Goal: Information Seeking & Learning: Learn about a topic

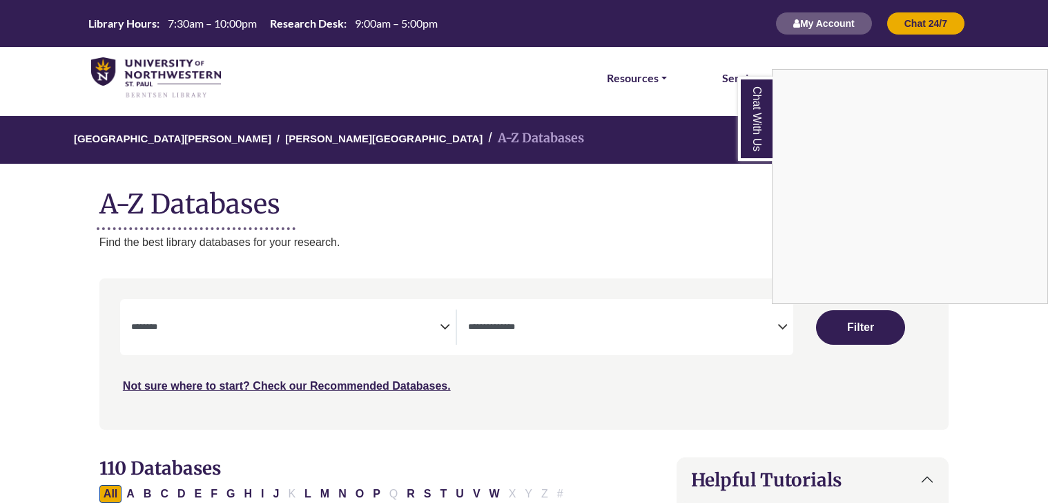
select select "Database Subject Filter"
select select "Database Types Filter"
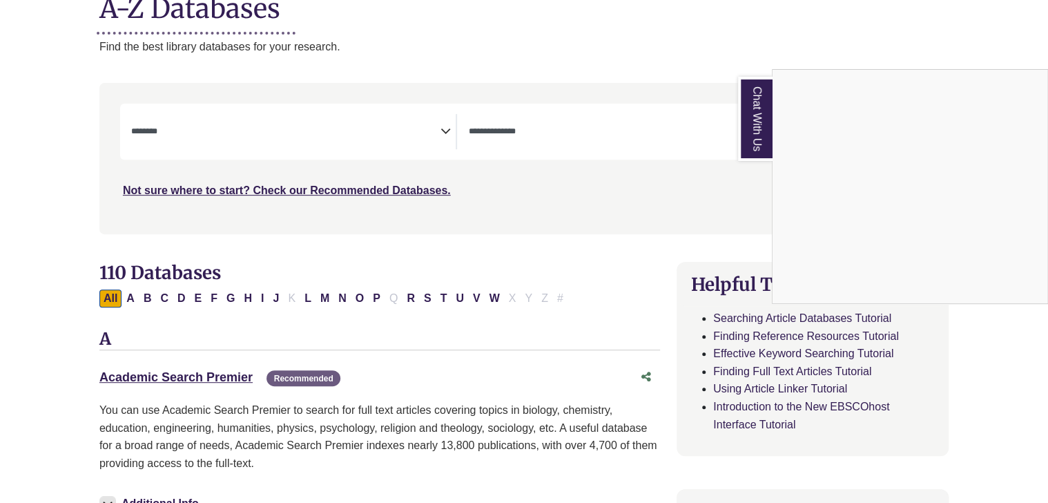
scroll to position [69, 0]
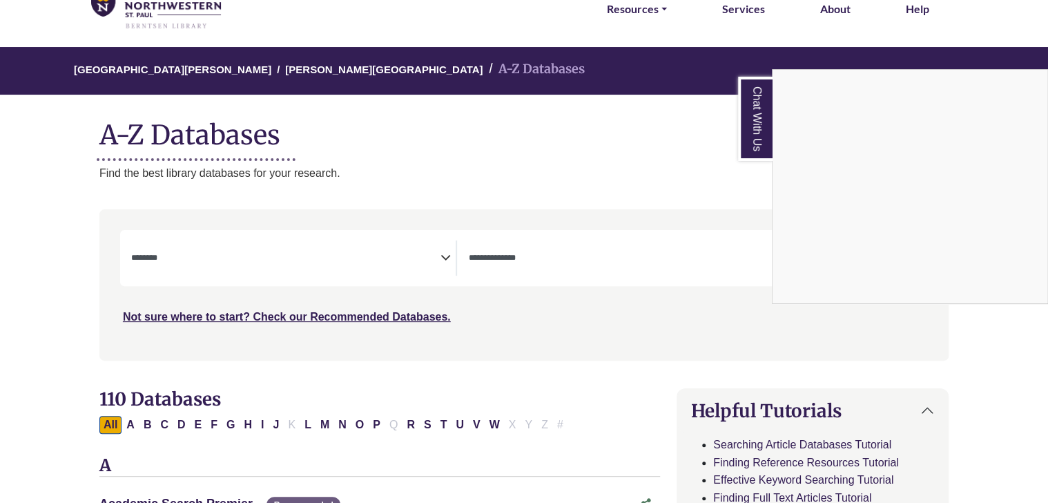
click at [235, 257] on div "Chat With Us" at bounding box center [524, 251] width 1048 height 503
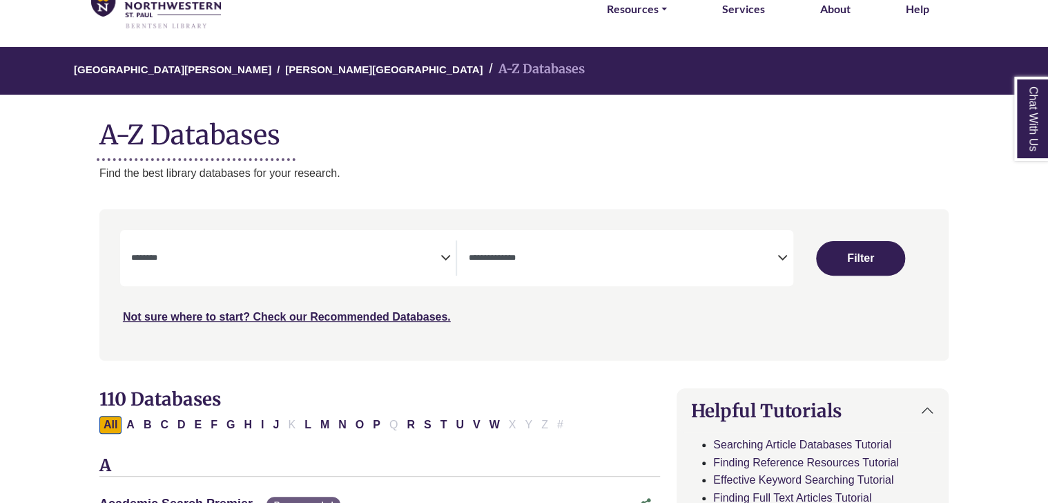
click at [416, 269] on span "Search filters" at bounding box center [285, 257] width 309 height 35
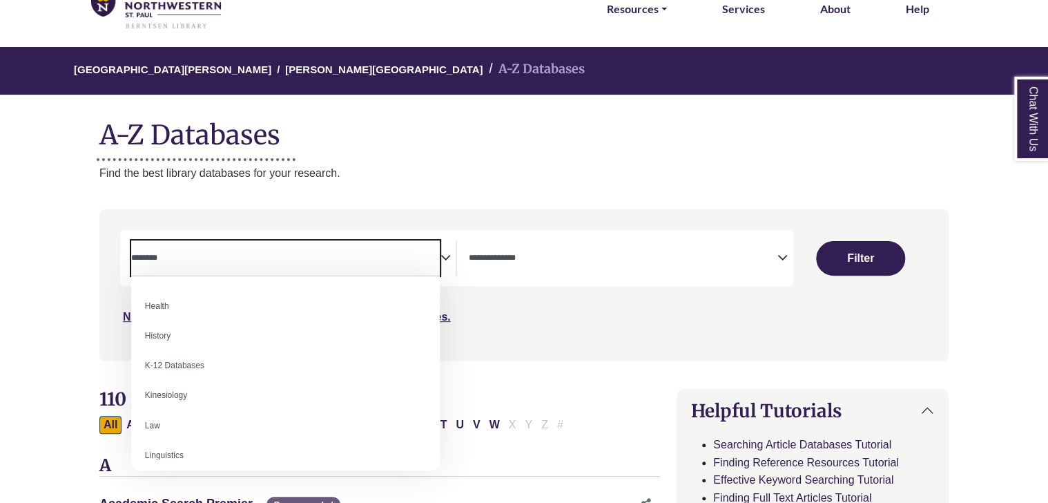
scroll to position [622, 0]
select select "*****"
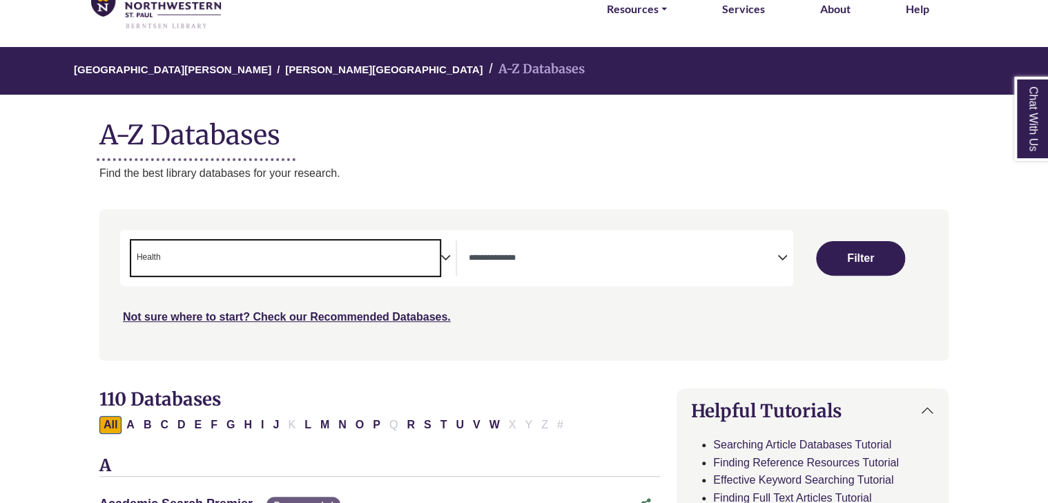
scroll to position [281, 0]
click at [293, 258] on span "× Health" at bounding box center [285, 257] width 309 height 35
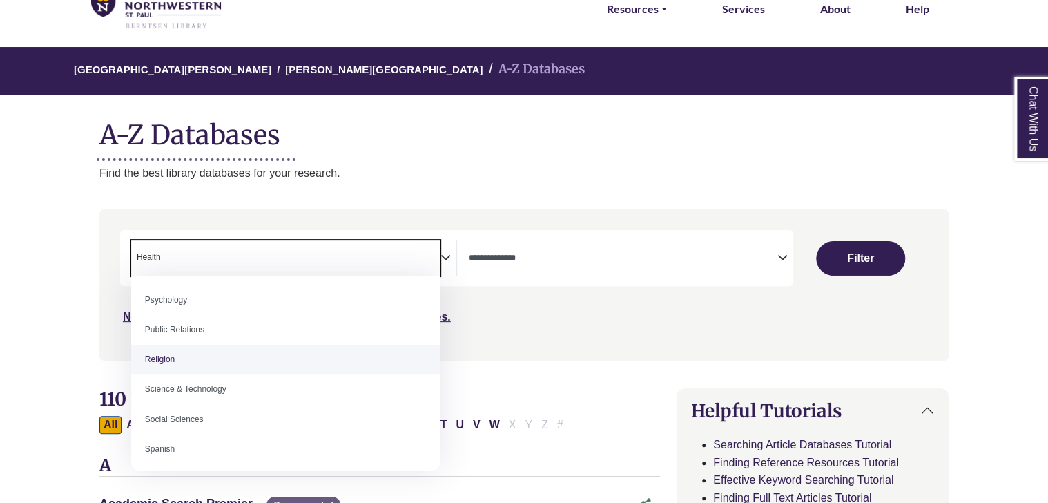
scroll to position [1036, 0]
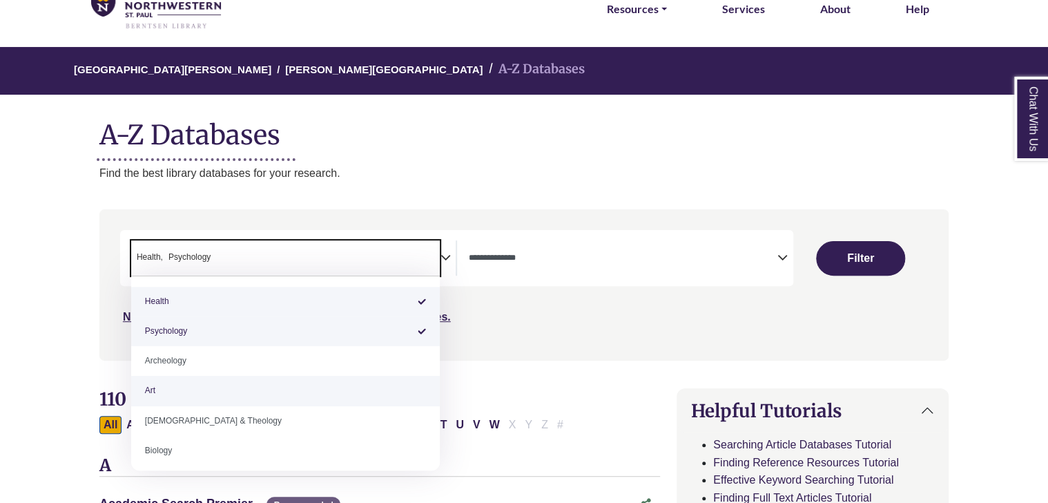
click at [554, 330] on div "Search filters" at bounding box center [524, 285] width 833 height 140
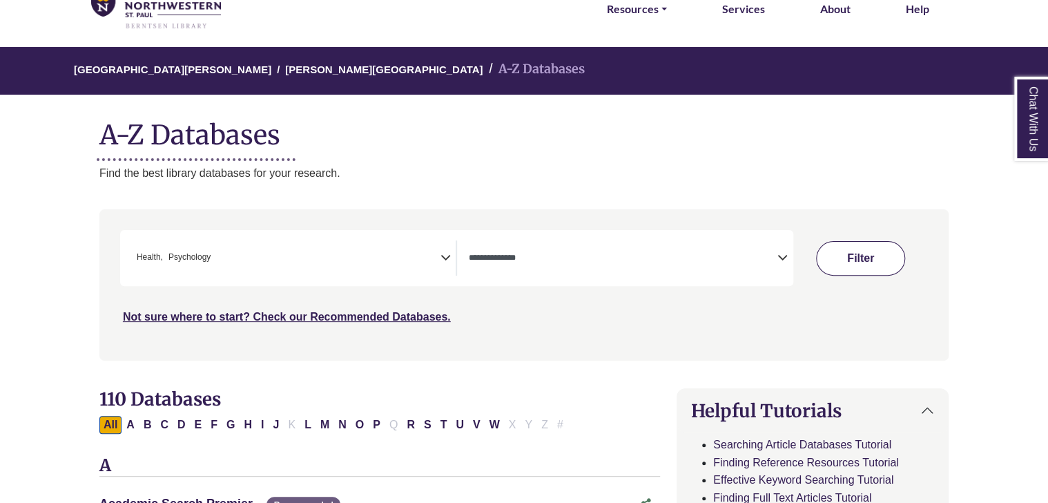
click at [881, 258] on button "Filter" at bounding box center [860, 258] width 88 height 35
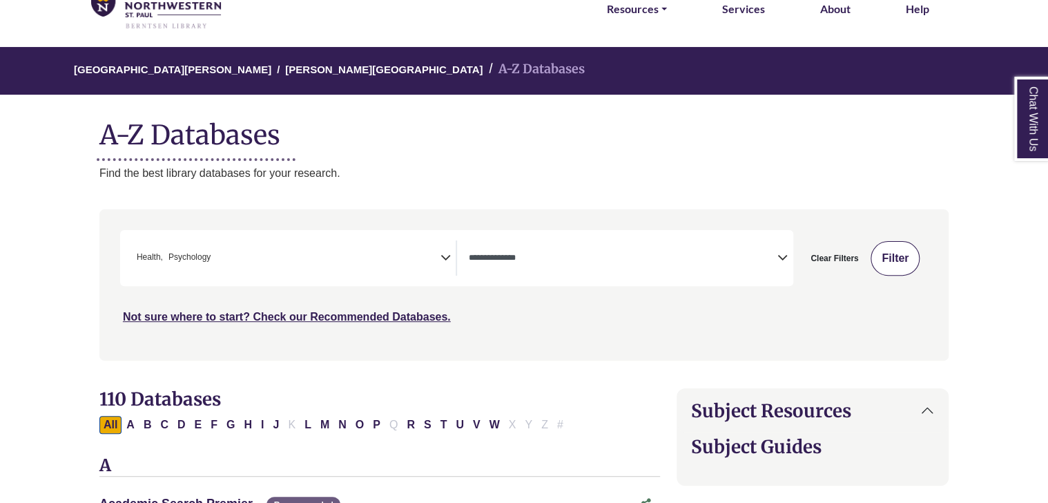
select select "Database Types Filter"
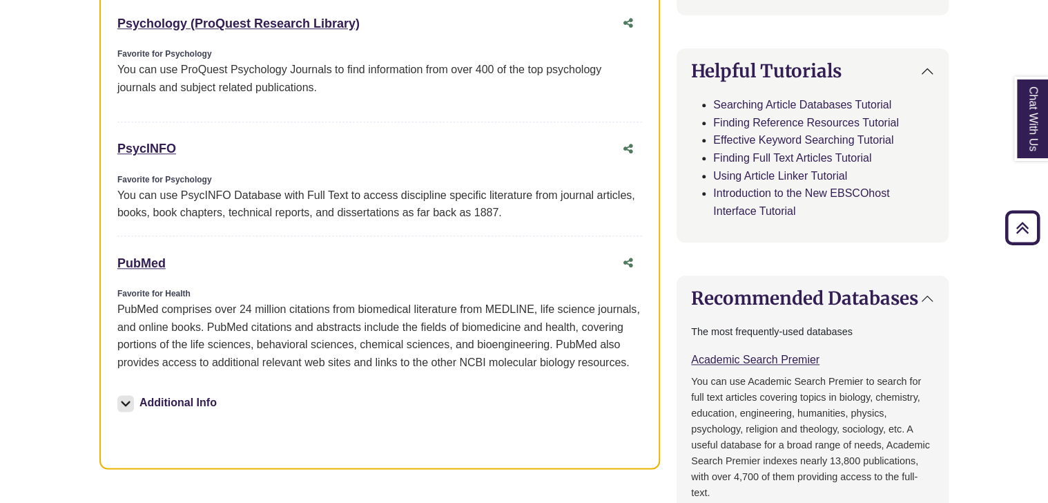
scroll to position [691, 0]
click at [309, 20] on link "Psychology (ProQuest Research Library) This link opens in a new window" at bounding box center [238, 23] width 242 height 14
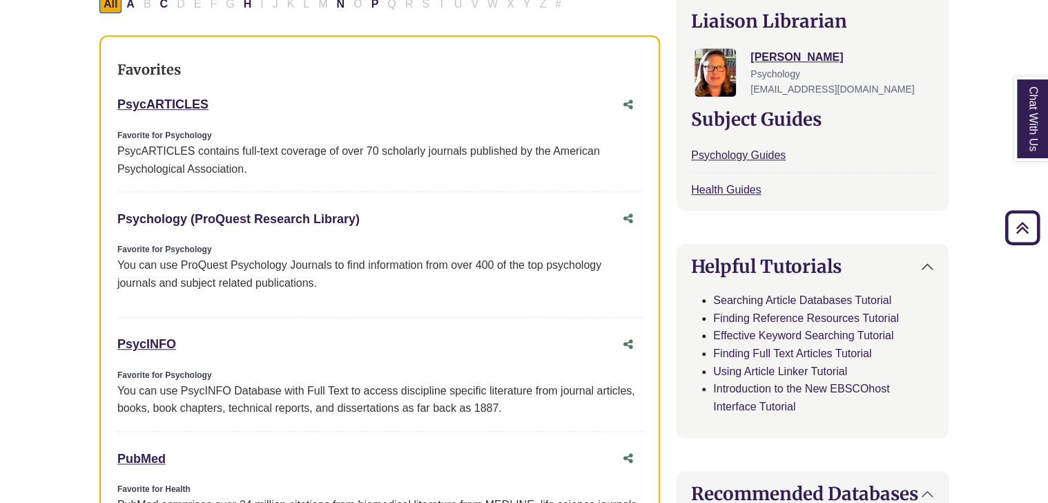
scroll to position [829, 0]
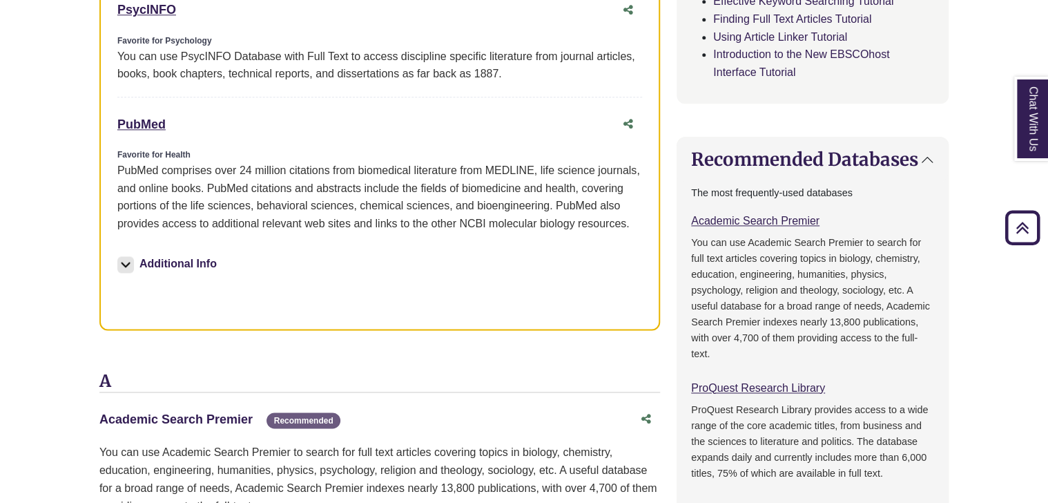
click at [199, 413] on link "Academic Search Premier This link opens in a new window" at bounding box center [175, 419] width 153 height 14
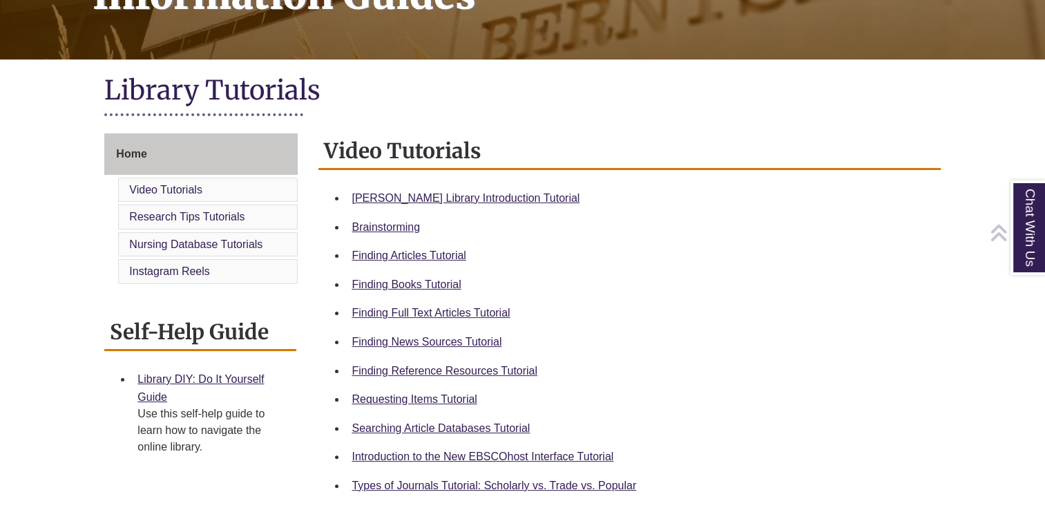
scroll to position [276, 0]
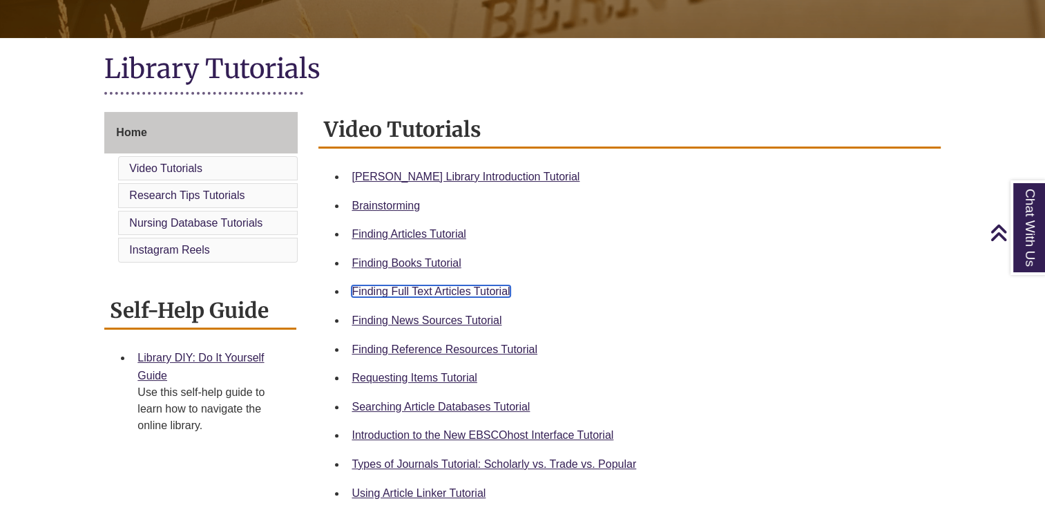
click at [475, 286] on link "Finding Full Text Articles Tutorial" at bounding box center [431, 291] width 158 height 12
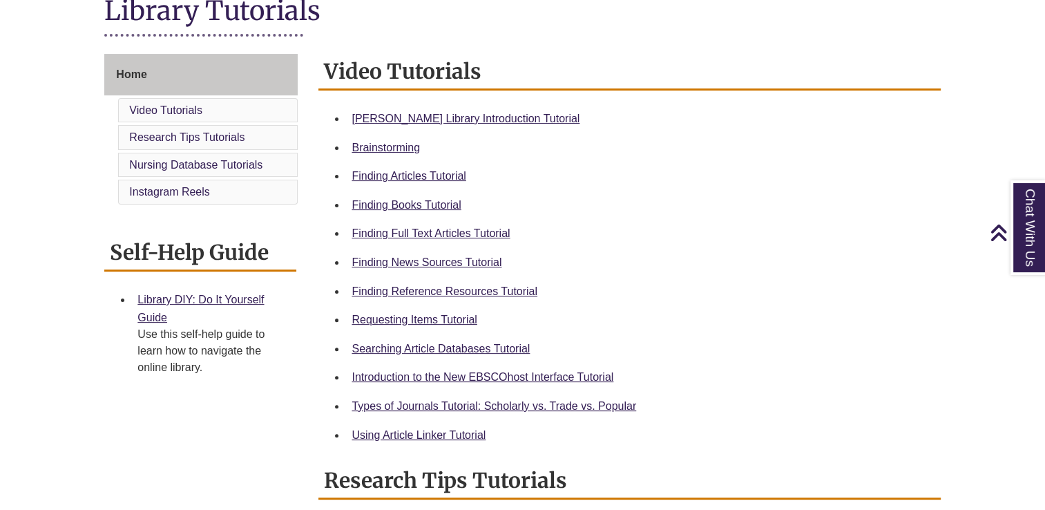
scroll to position [414, 0]
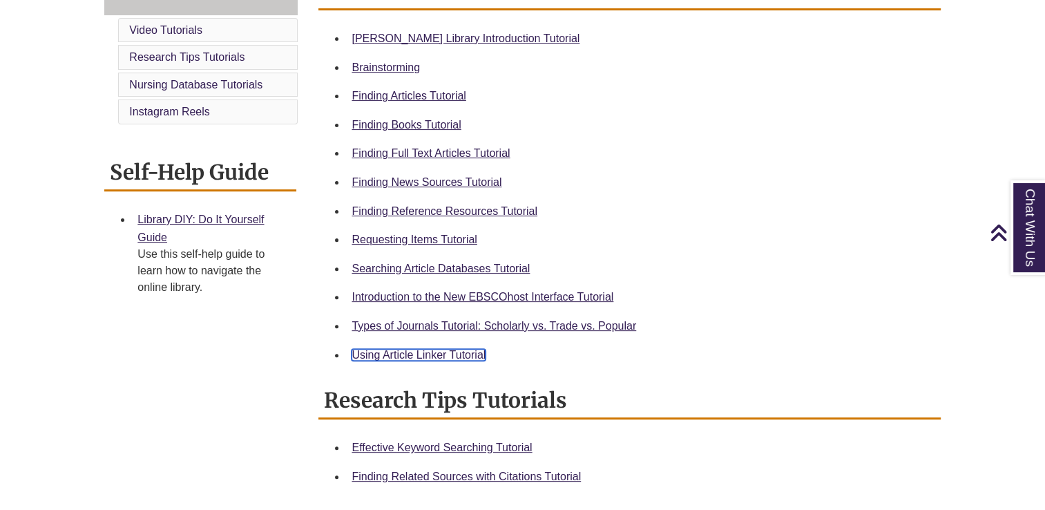
click at [436, 359] on link "Using Article Linker Tutorial" at bounding box center [419, 355] width 134 height 12
